Goal: Find specific page/section: Find specific page/section

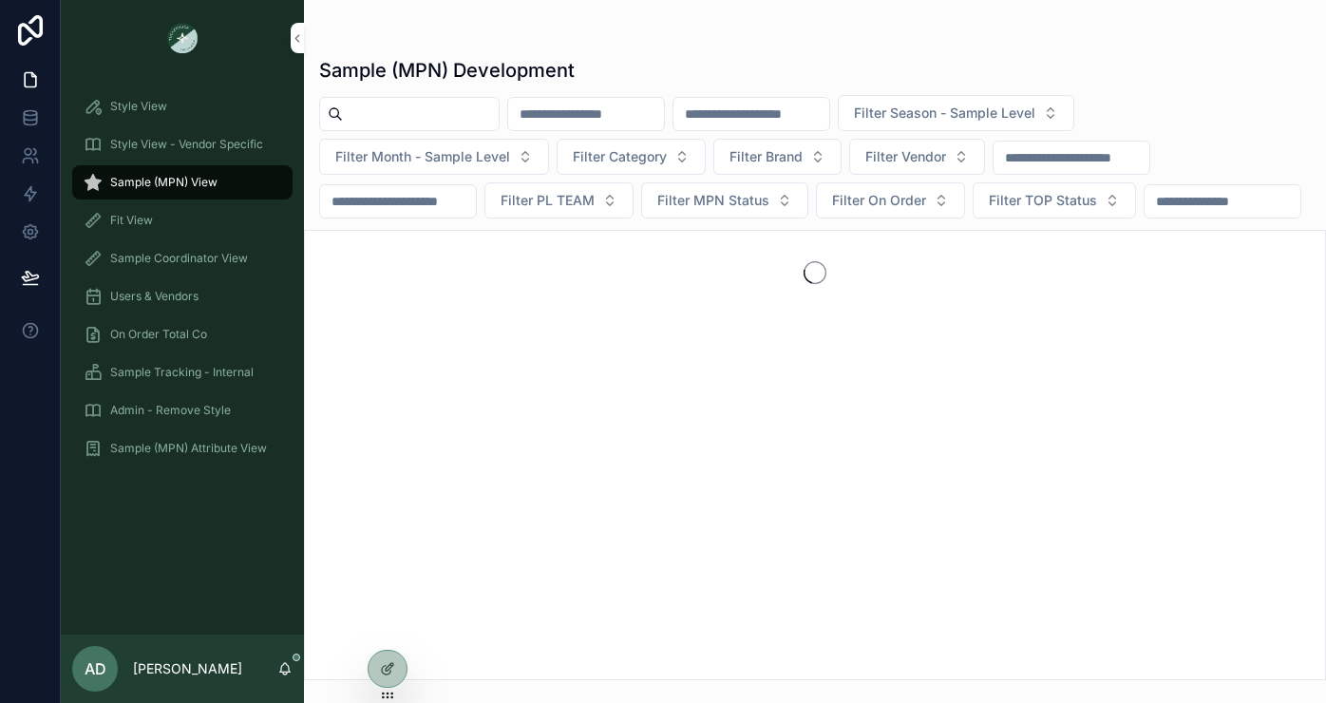
click at [410, 104] on input "scrollable content" at bounding box center [421, 114] width 156 height 27
paste input "*******"
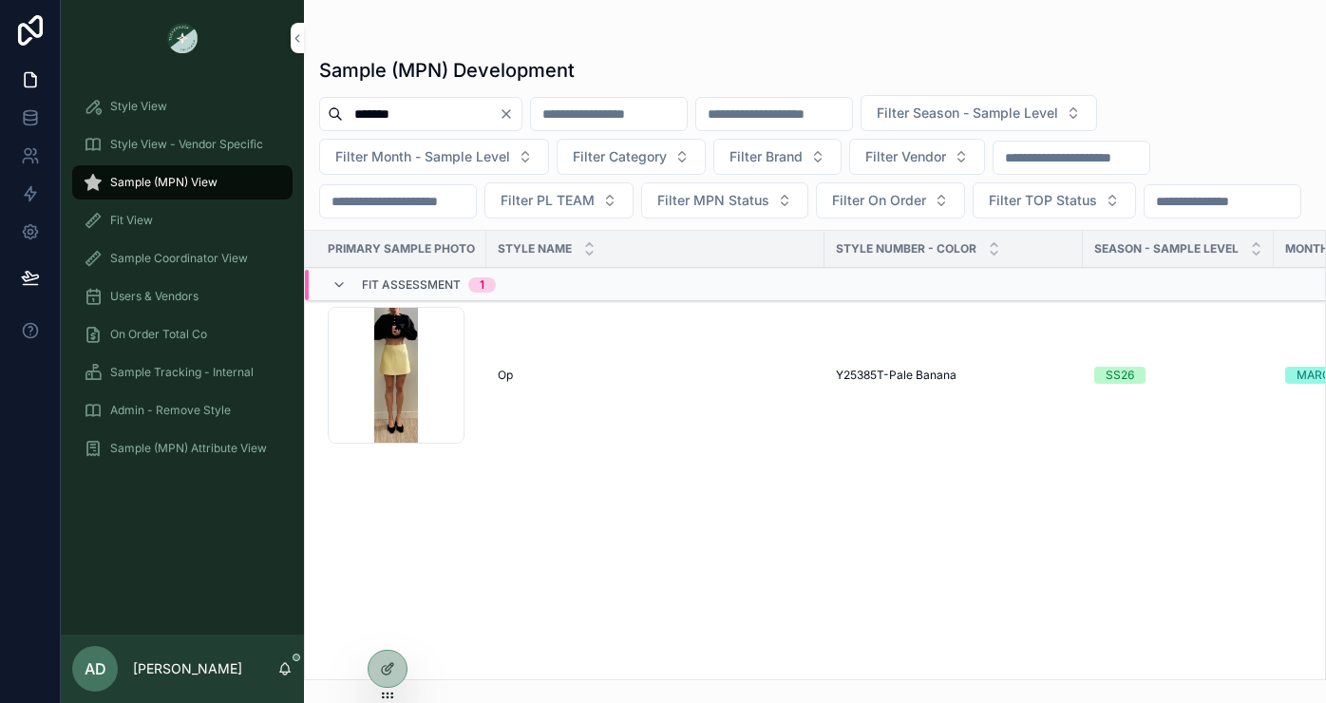
type input "*******"
click at [577, 383] on div "Op Op" at bounding box center [655, 375] width 315 height 15
